Goal: Task Accomplishment & Management: Manage account settings

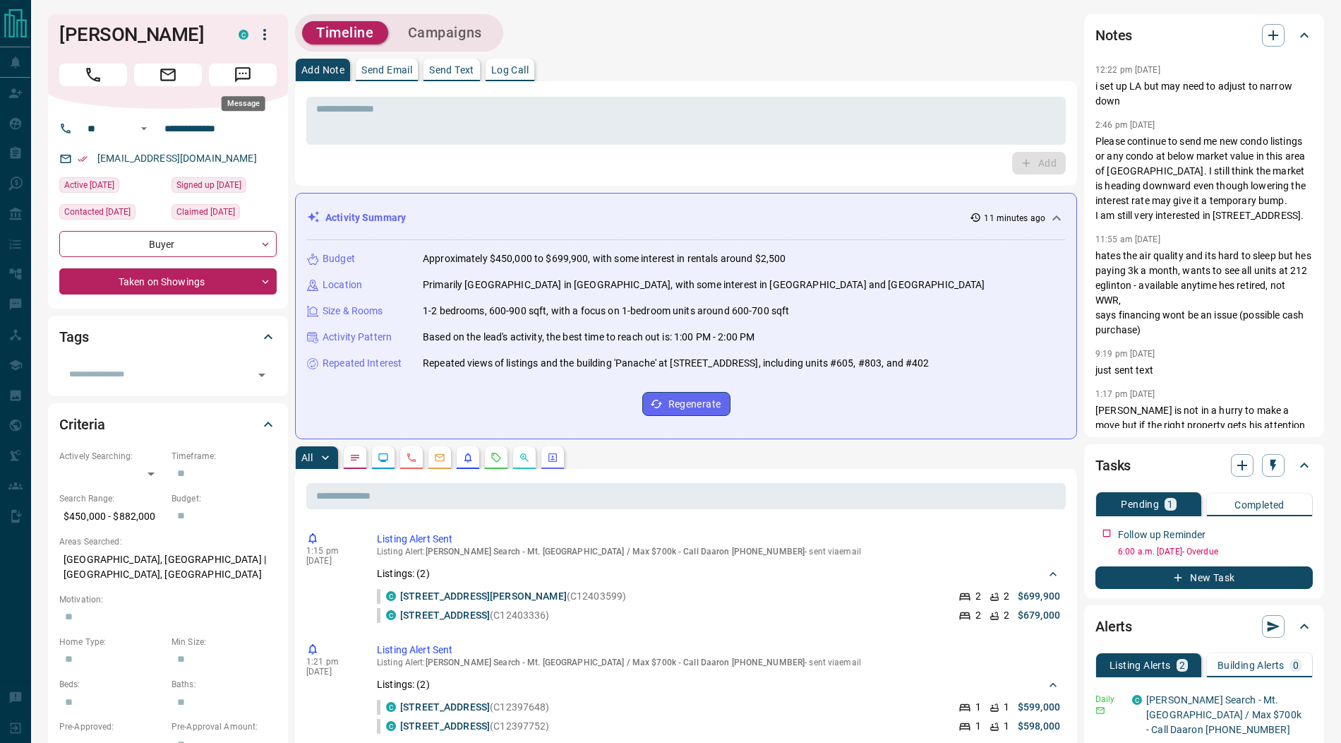
click at [243, 76] on icon "Message" at bounding box center [243, 75] width 18 height 18
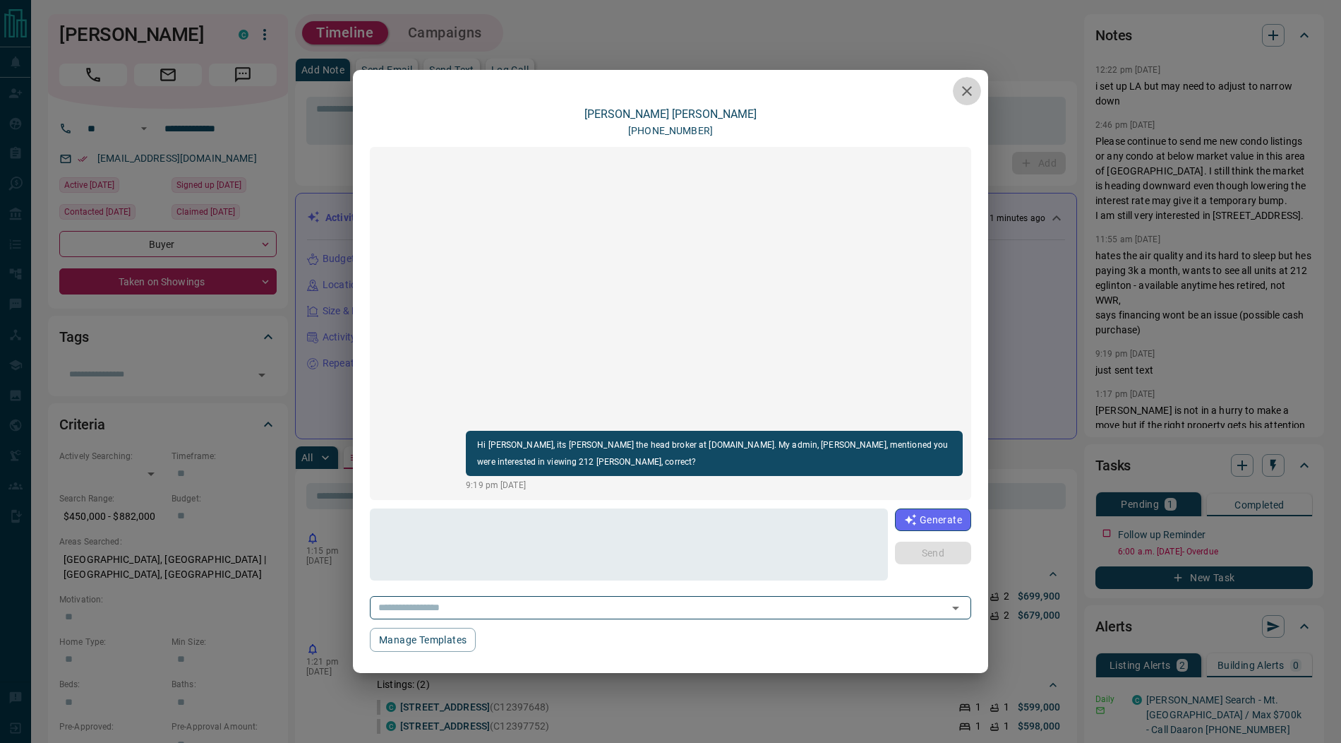
drag, startPoint x: 969, startPoint y: 97, endPoint x: 445, endPoint y: 106, distance: 523.8
click at [968, 97] on icon "button" at bounding box center [967, 91] width 17 height 17
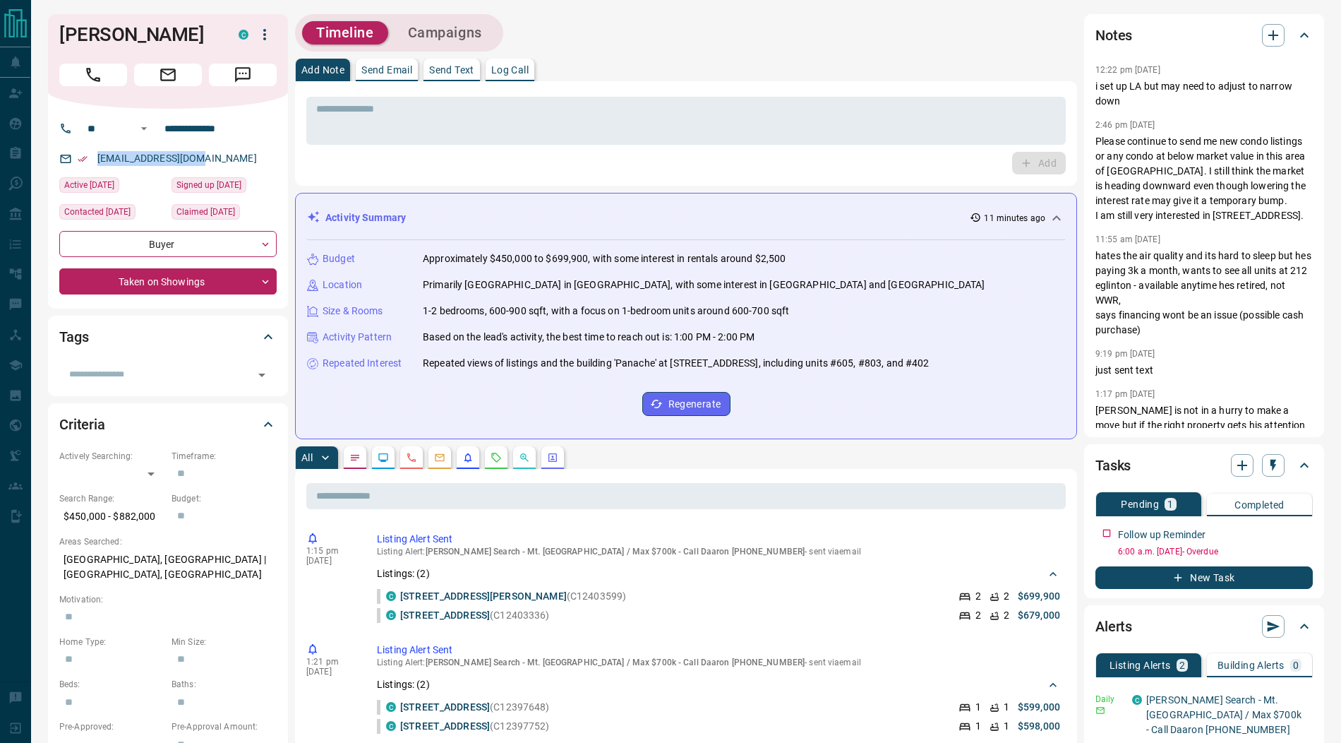
drag, startPoint x: 179, startPoint y: 156, endPoint x: 102, endPoint y: 151, distance: 77.1
click at [102, 151] on div "[EMAIL_ADDRESS][DOMAIN_NAME]" at bounding box center [167, 158] width 217 height 23
copy link "[EMAIL_ADDRESS][DOMAIN_NAME]"
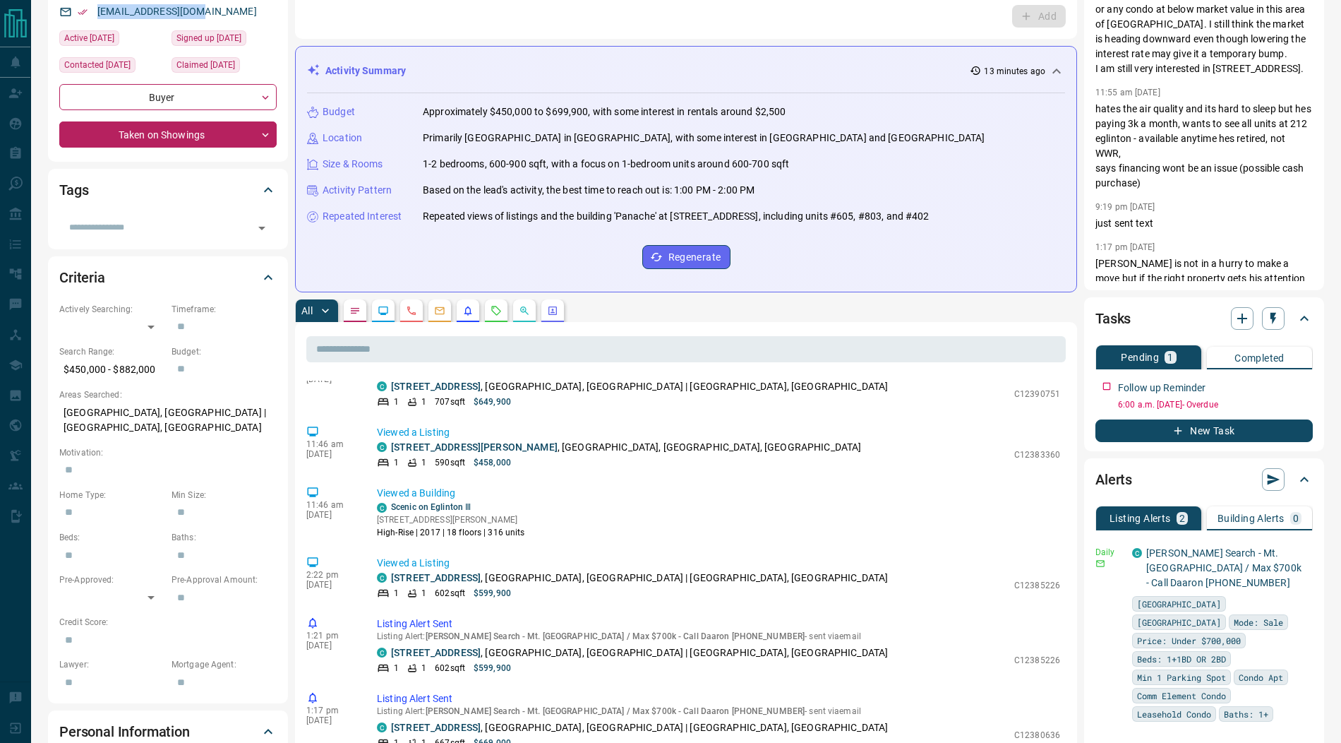
scroll to position [161, 0]
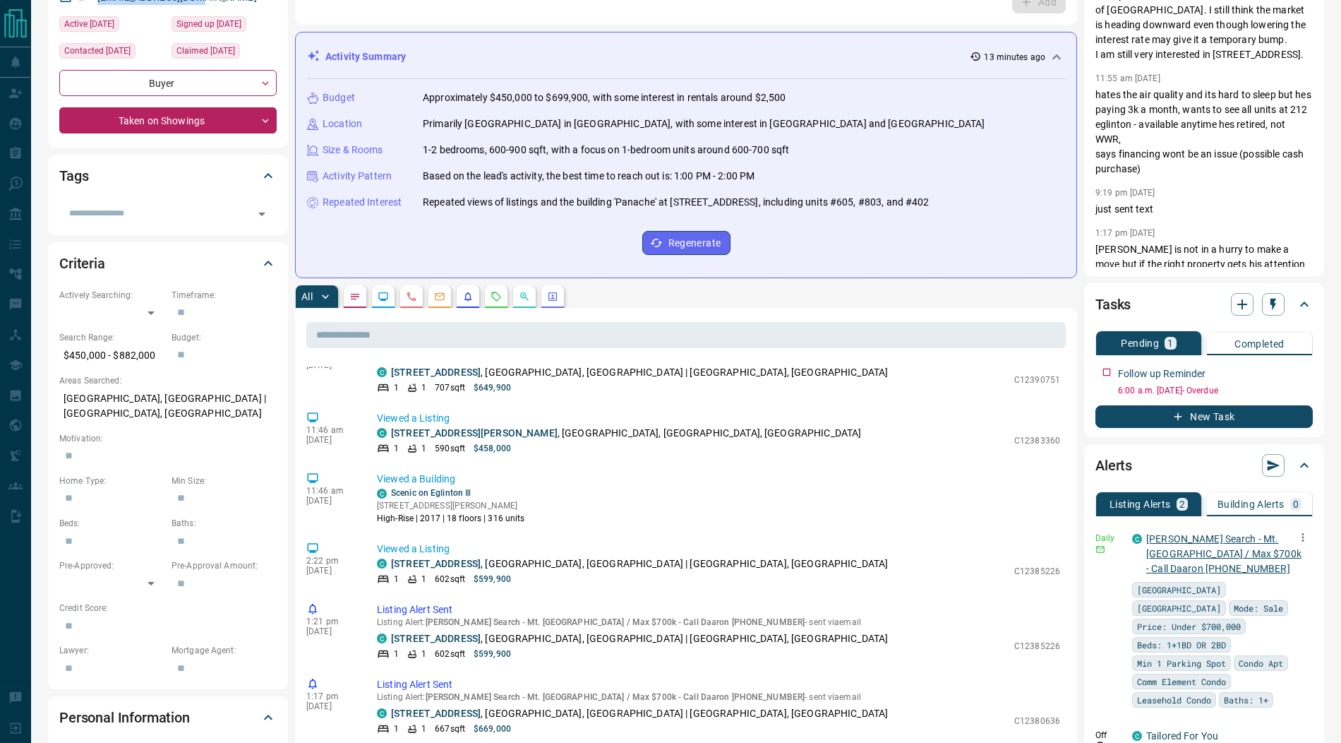
click at [1209, 549] on link "[PERSON_NAME] Search - Mt. [GEOGRAPHIC_DATA] / Max $700k - Call Daaron [PHONE_N…" at bounding box center [1223, 553] width 155 height 41
click at [1179, 543] on p "[PERSON_NAME] Search - Mt. [GEOGRAPHIC_DATA] / Max $700k - Call Daaron [PHONE_N…" at bounding box center [1224, 554] width 156 height 44
click at [1178, 539] on link "[PERSON_NAME] Search - Mt. [GEOGRAPHIC_DATA] / Max $700k - Call Daaron [PHONE_N…" at bounding box center [1223, 553] width 155 height 41
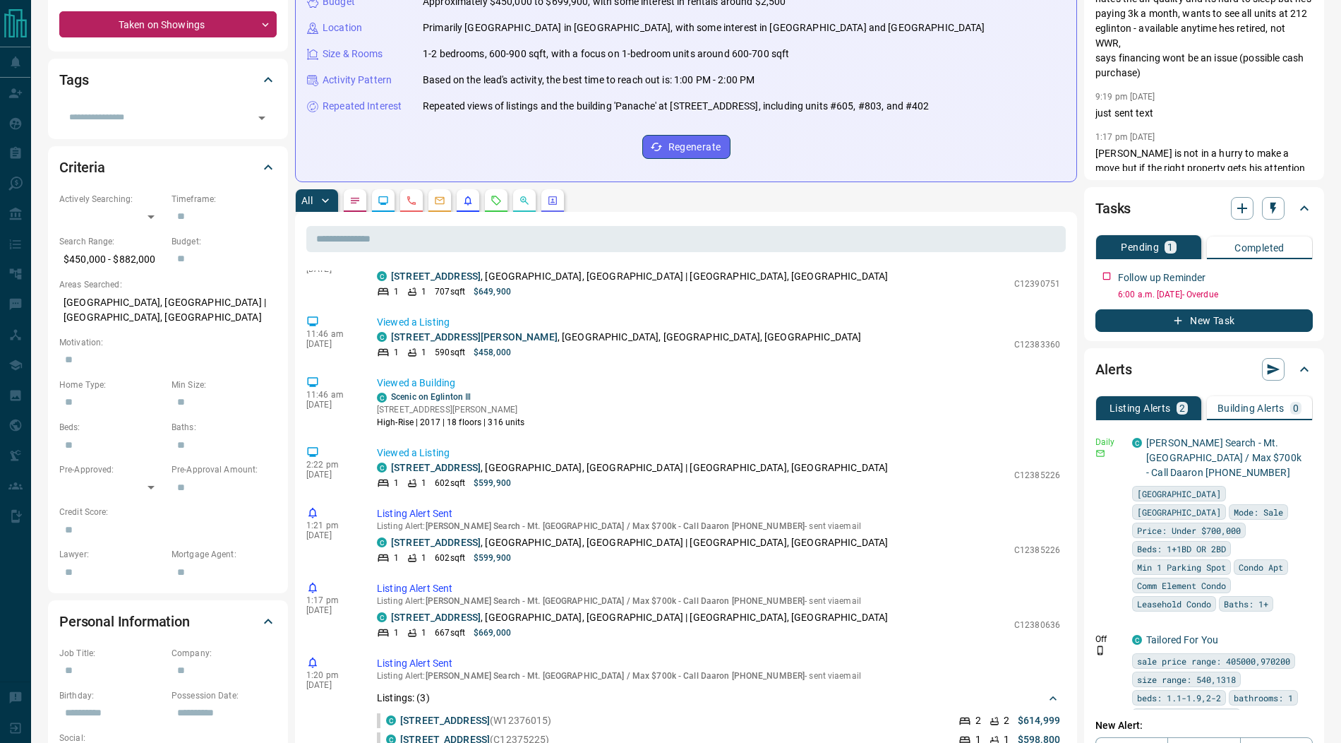
scroll to position [277, 0]
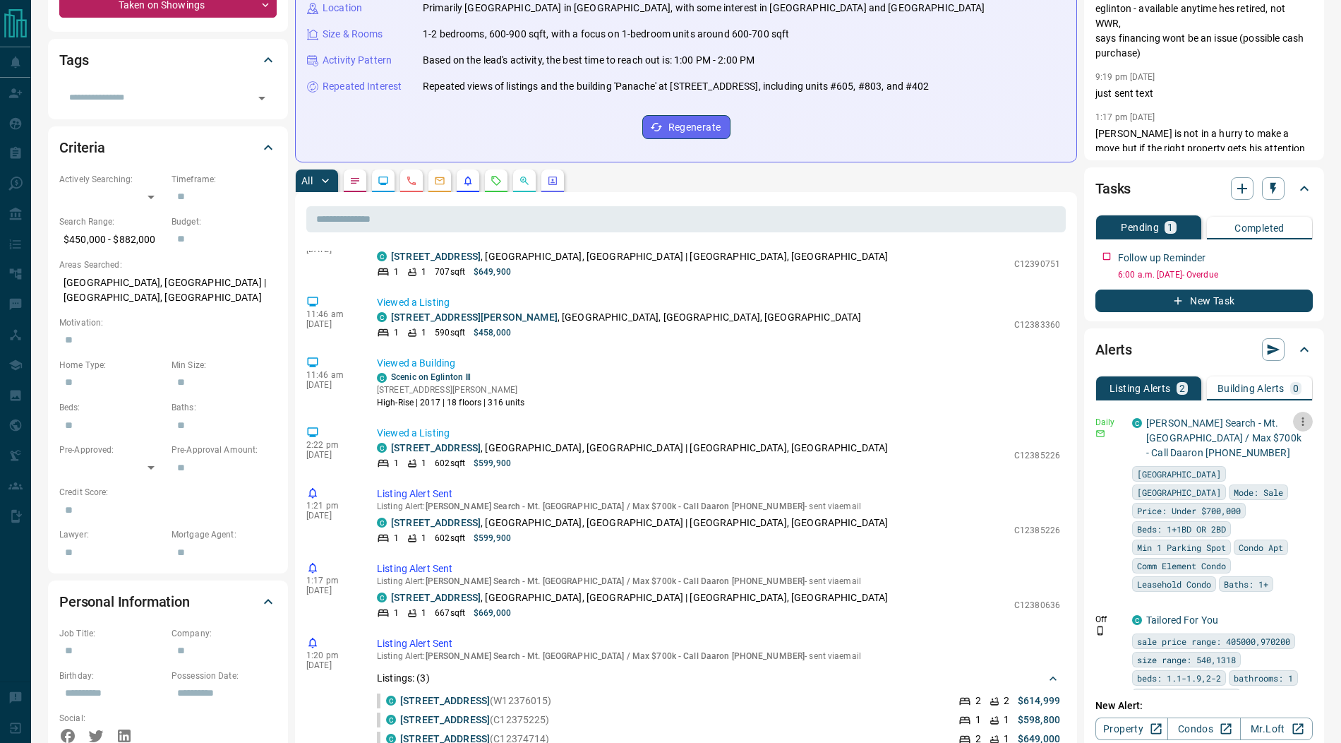
click at [1306, 419] on icon "button" at bounding box center [1303, 421] width 13 height 13
click at [1283, 472] on link "Edit" at bounding box center [1276, 468] width 31 height 13
click at [871, 296] on div at bounding box center [670, 371] width 1341 height 743
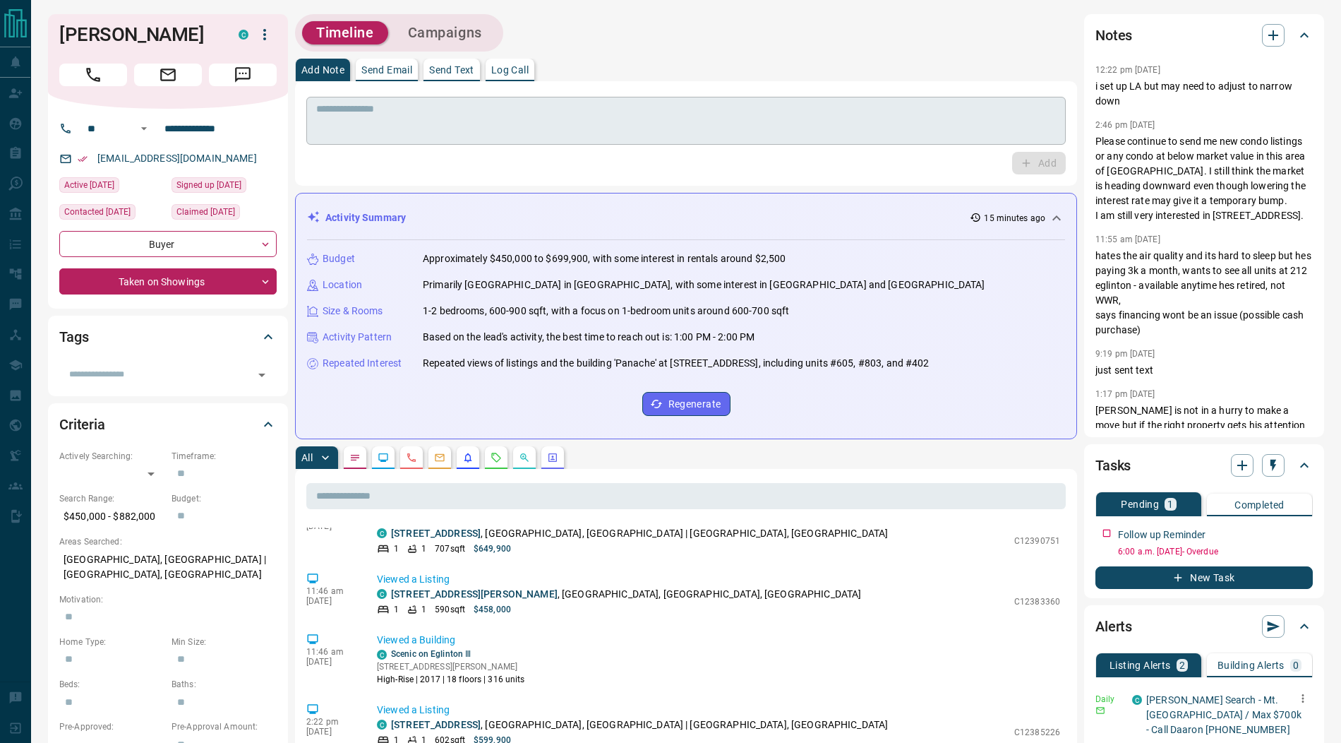
click at [373, 134] on textarea at bounding box center [686, 121] width 740 height 36
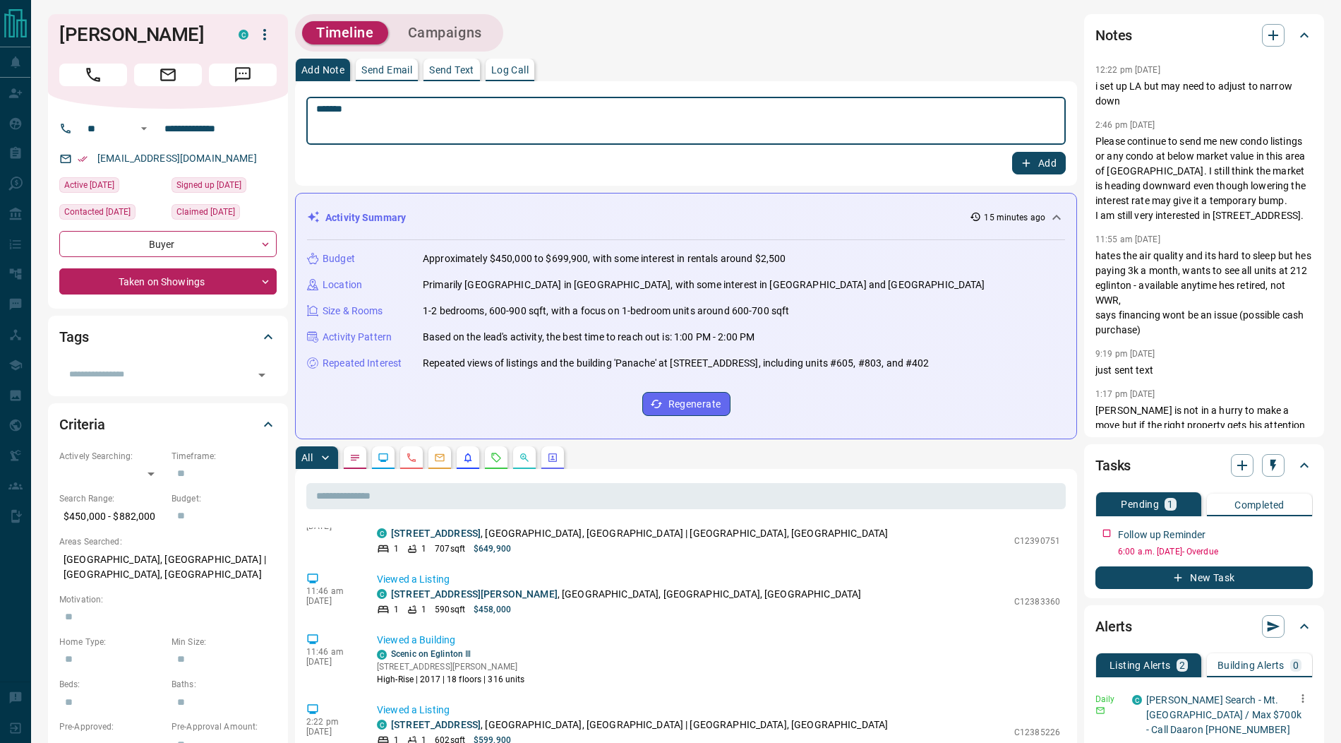
type textarea "*******"
click at [1027, 163] on icon "button" at bounding box center [1026, 163] width 13 height 13
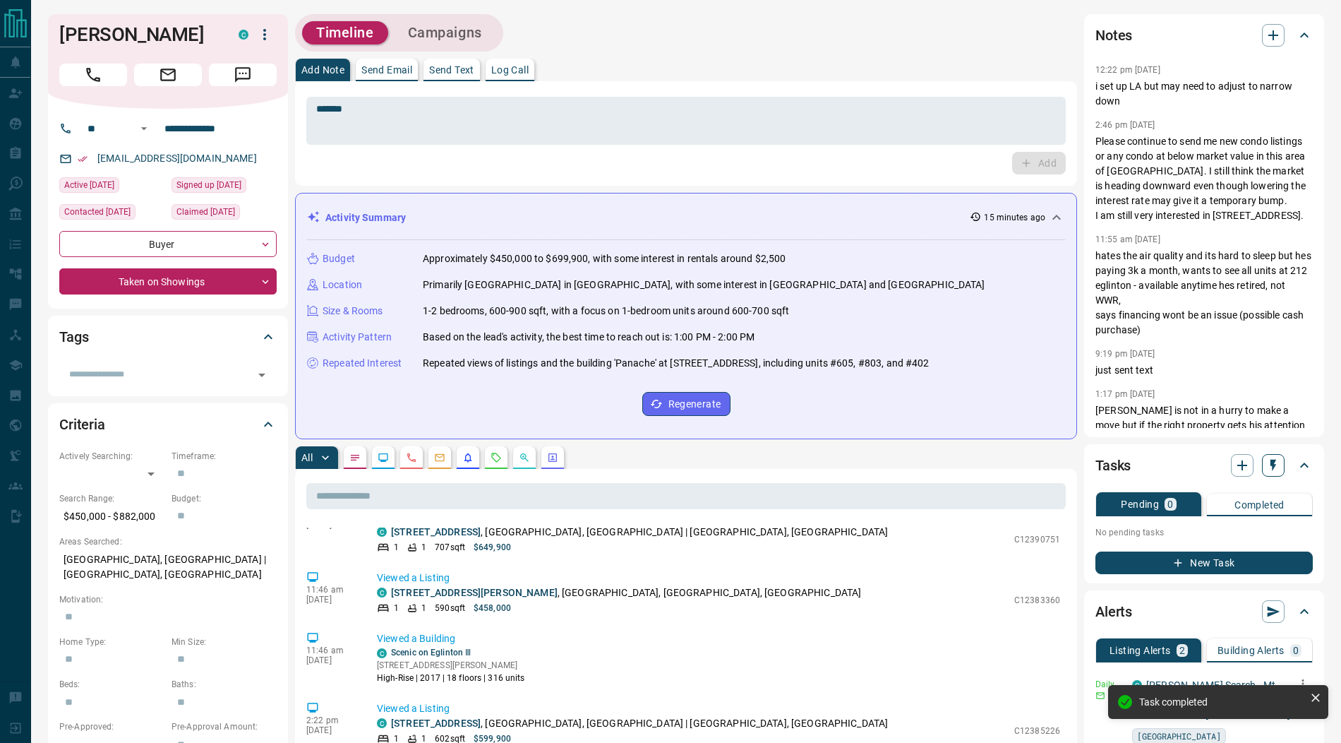
click at [1278, 464] on icon "button" at bounding box center [1273, 465] width 14 height 14
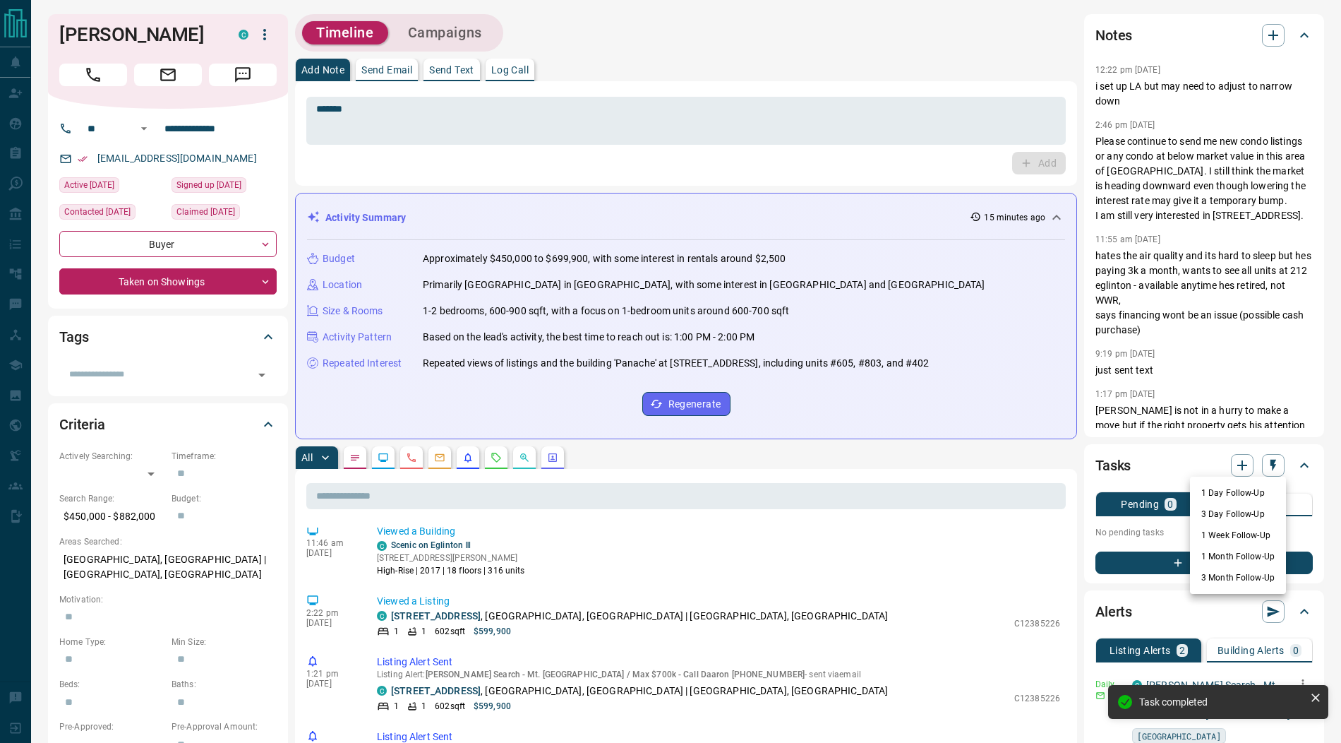
scroll to position [683, 0]
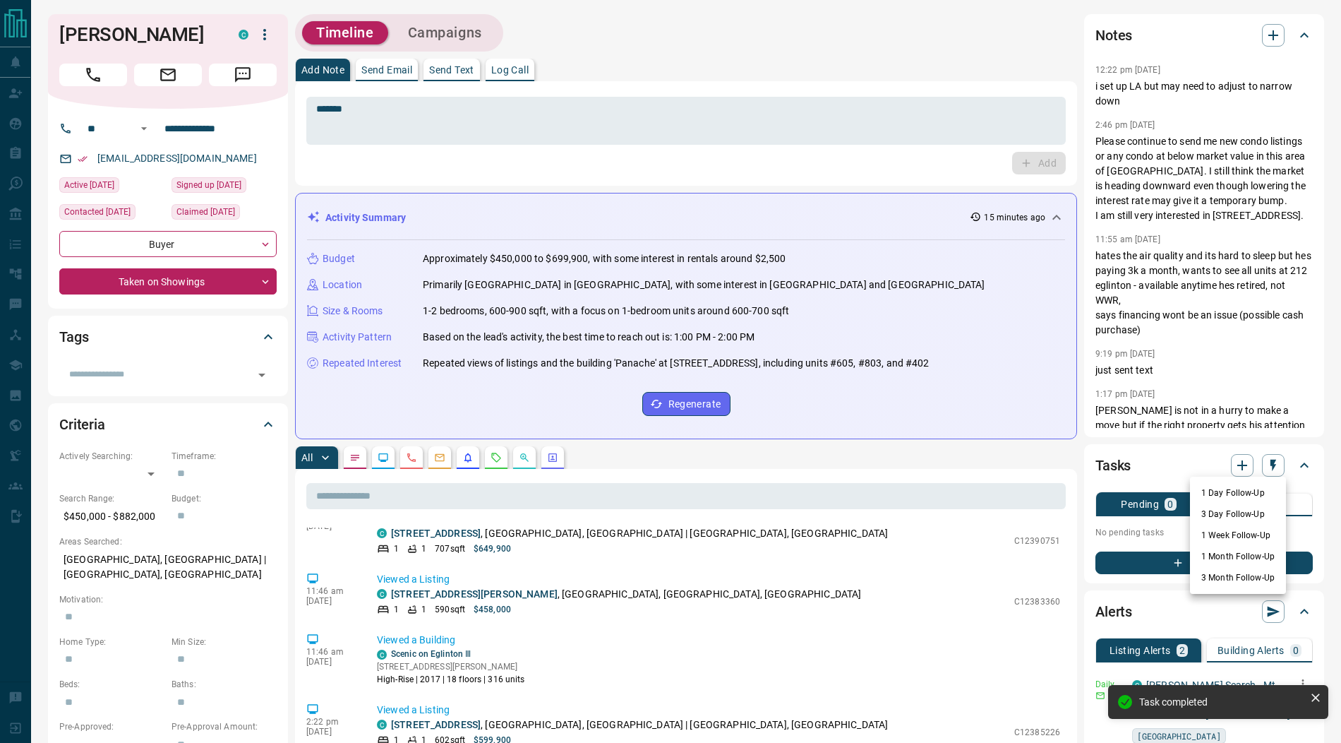
click at [1227, 554] on li "1 Month Follow-Up" at bounding box center [1238, 556] width 96 height 21
